Goal: Task Accomplishment & Management: Manage account settings

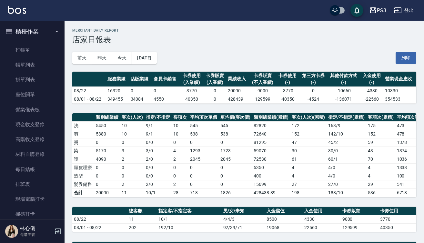
scroll to position [143, 0]
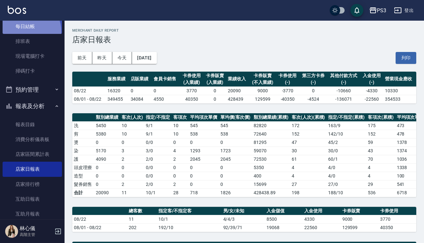
click at [26, 31] on link "每日結帳" at bounding box center [32, 26] width 59 height 15
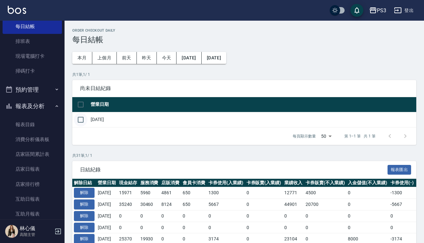
click at [82, 120] on input "checkbox" at bounding box center [81, 120] width 14 height 14
checkbox input "true"
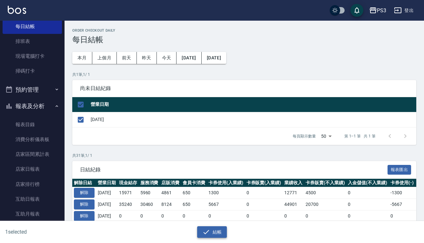
click at [218, 230] on button "結帳" at bounding box center [212, 232] width 30 height 12
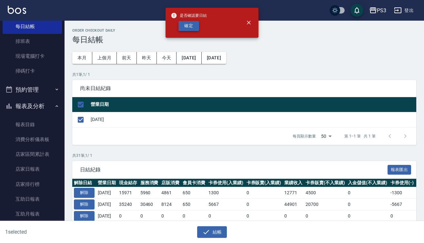
click at [189, 27] on button "確定" at bounding box center [189, 26] width 21 height 10
checkbox input "false"
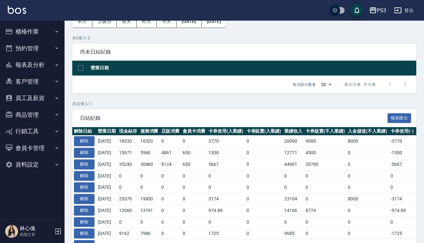
scroll to position [36, 0]
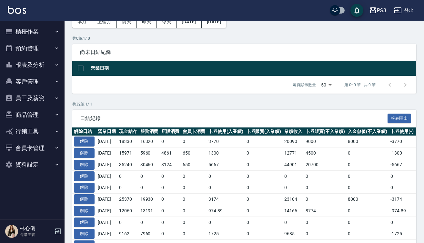
click at [49, 81] on button "客戶管理" at bounding box center [32, 81] width 59 height 17
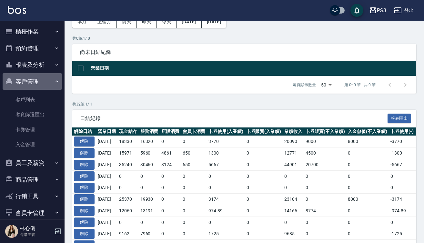
click at [49, 81] on button "客戶管理" at bounding box center [32, 81] width 59 height 17
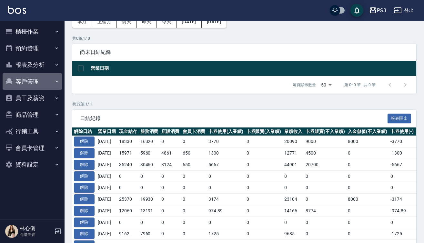
click at [49, 81] on button "客戶管理" at bounding box center [32, 81] width 59 height 17
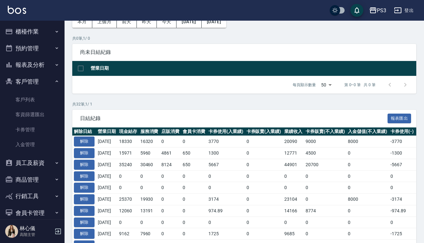
drag, startPoint x: 49, startPoint y: 81, endPoint x: 60, endPoint y: 75, distance: 12.7
click at [60, 75] on nav "櫃檯作業 打帳單 帳單列表 掛單列表 座位開單 營業儀表板 現金收支登錄 高階收支登錄 材料自購登錄 每日結帳 排班表 現場電腦打卡 掃碼打卡 預約管理 預約…" at bounding box center [32, 120] width 65 height 199
click at [61, 74] on nav "櫃檯作業 打帳單 帳單列表 掛單列表 座位開單 營業儀表板 現金收支登錄 高階收支登錄 材料自購登錄 每日結帳 排班表 現場電腦打卡 掃碼打卡 預約管理 預約…" at bounding box center [32, 120] width 65 height 199
drag, startPoint x: 67, startPoint y: 73, endPoint x: 79, endPoint y: 65, distance: 14.3
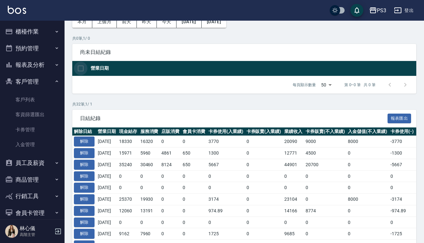
click at [79, 63] on input "checkbox" at bounding box center [81, 69] width 14 height 14
click at [78, 62] on input "checkbox" at bounding box center [81, 69] width 14 height 14
checkbox input "false"
click at [90, 61] on th "營業日期" at bounding box center [253, 68] width 328 height 15
drag, startPoint x: 90, startPoint y: 52, endPoint x: 110, endPoint y: 42, distance: 22.0
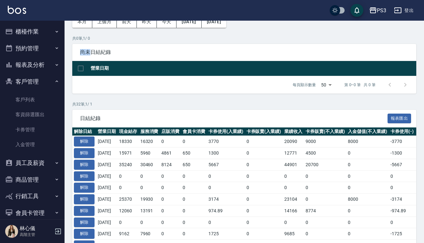
click at [109, 43] on div "共 0 筆, 1 / 0 尚未日結紀錄 營業日期 每頁顯示數量 50 50 第 0–0 筆 共 0 筆 0 selected 結帳" at bounding box center [244, 65] width 344 height 58
click at [110, 39] on p "共 0 筆, 1 / 0" at bounding box center [244, 39] width 344 height 6
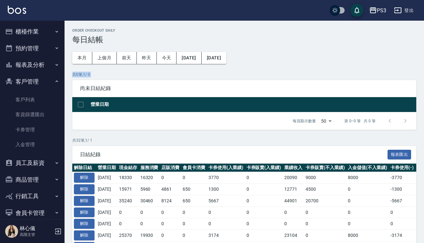
drag, startPoint x: 110, startPoint y: 47, endPoint x: 97, endPoint y: 43, distance: 13.8
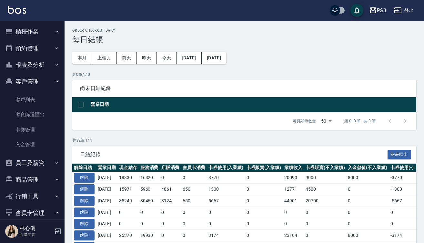
drag, startPoint x: 114, startPoint y: 50, endPoint x: 128, endPoint y: 37, distance: 19.2
click at [128, 37] on h3 "每日結帳" at bounding box center [244, 39] width 344 height 9
drag, startPoint x: 126, startPoint y: 37, endPoint x: 123, endPoint y: 42, distance: 5.8
click at [123, 42] on h3 "每日結帳" at bounding box center [244, 39] width 344 height 9
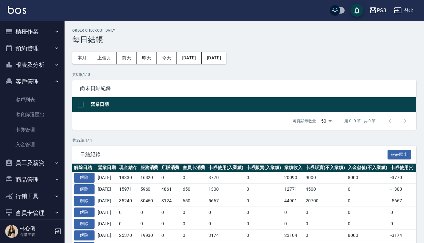
drag, startPoint x: 124, startPoint y: 29, endPoint x: 177, endPoint y: 33, distance: 53.1
click at [177, 33] on div "Order checkout daily 每日結帳" at bounding box center [244, 36] width 344 height 16
